Goal: Check status: Check status

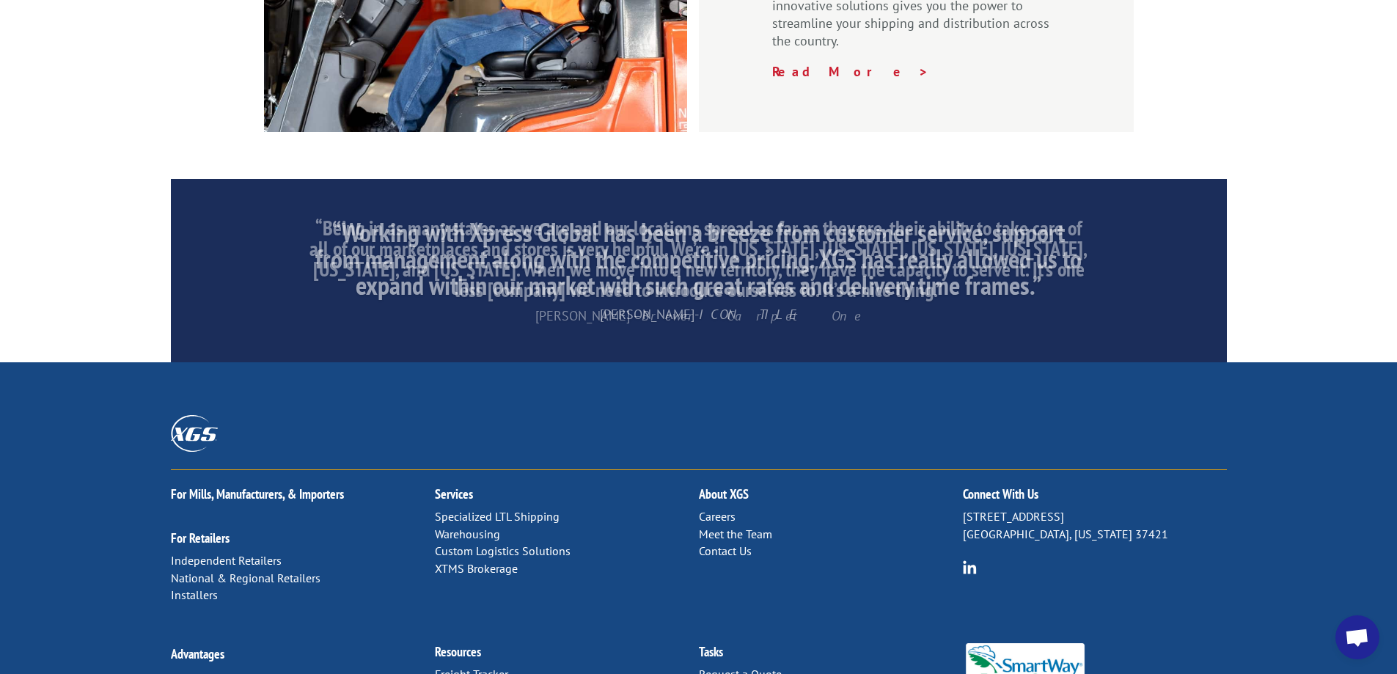
scroll to position [2200, 0]
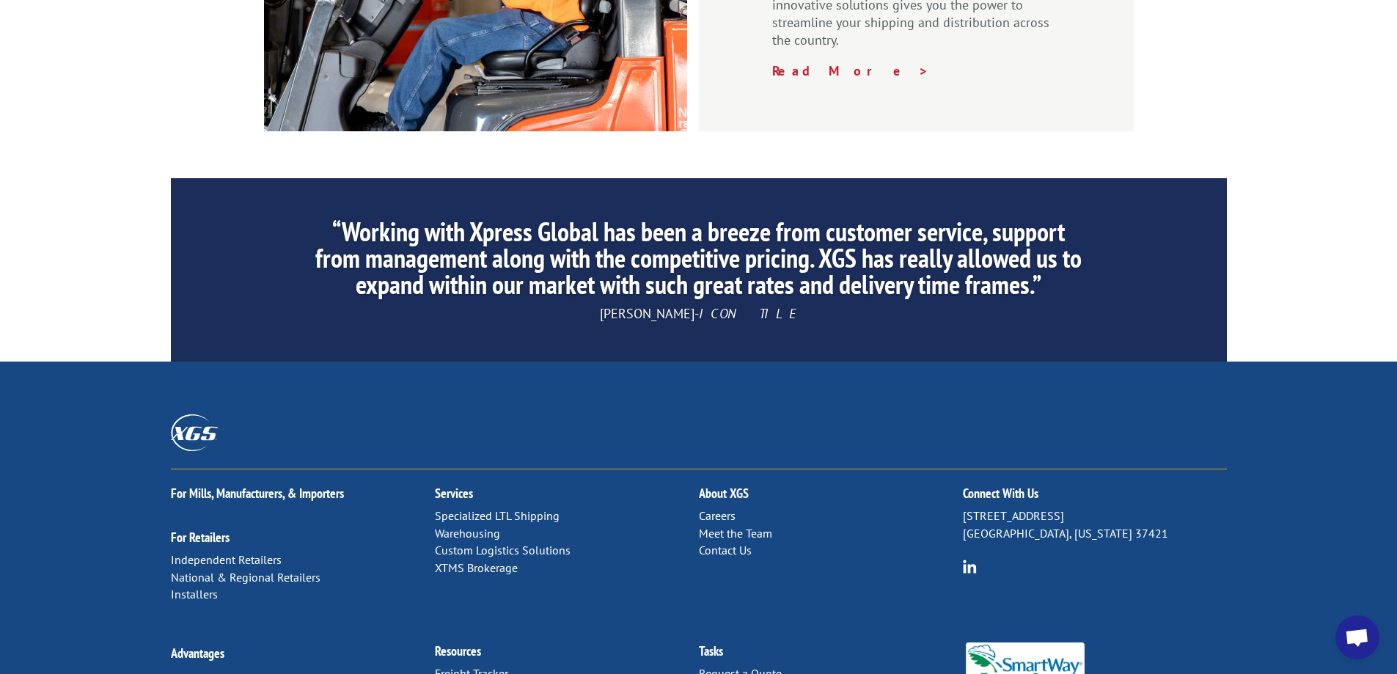
click at [467, 666] on link "Freight Tracker" at bounding box center [471, 673] width 73 height 15
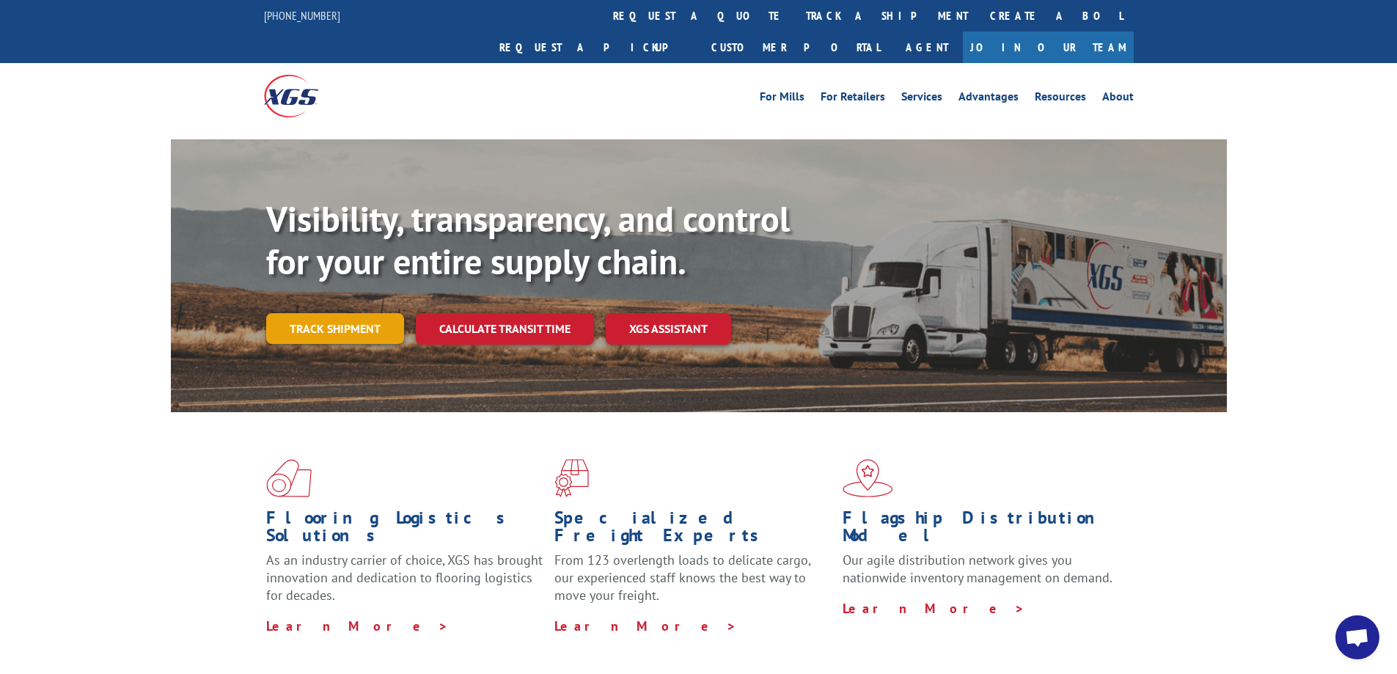
click at [316, 313] on link "Track shipment" at bounding box center [335, 328] width 138 height 31
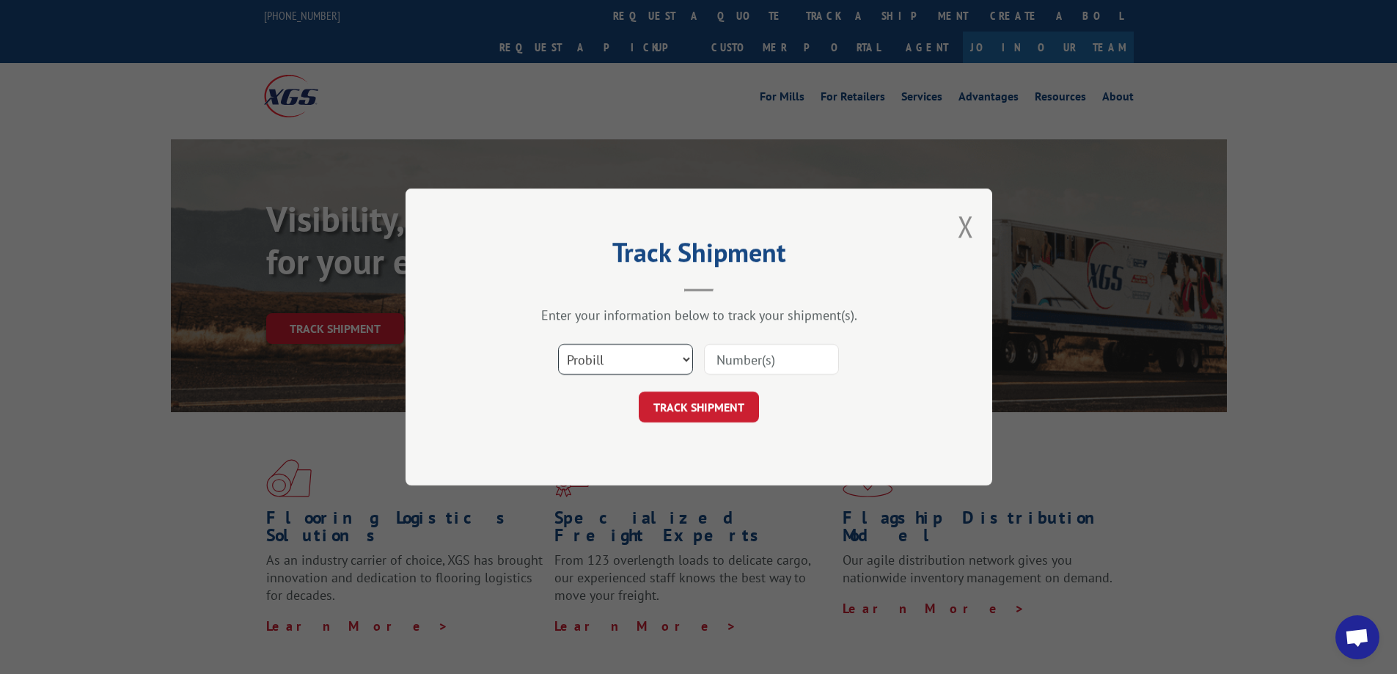
click at [641, 356] on select "Select category... Probill BOL PO" at bounding box center [625, 359] width 135 height 31
click at [791, 359] on input at bounding box center [771, 359] width 135 height 31
paste input "17587425"
type input "17587425"
click at [693, 412] on button "TRACK SHIPMENT" at bounding box center [699, 407] width 120 height 31
